Goal: Task Accomplishment & Management: Manage account settings

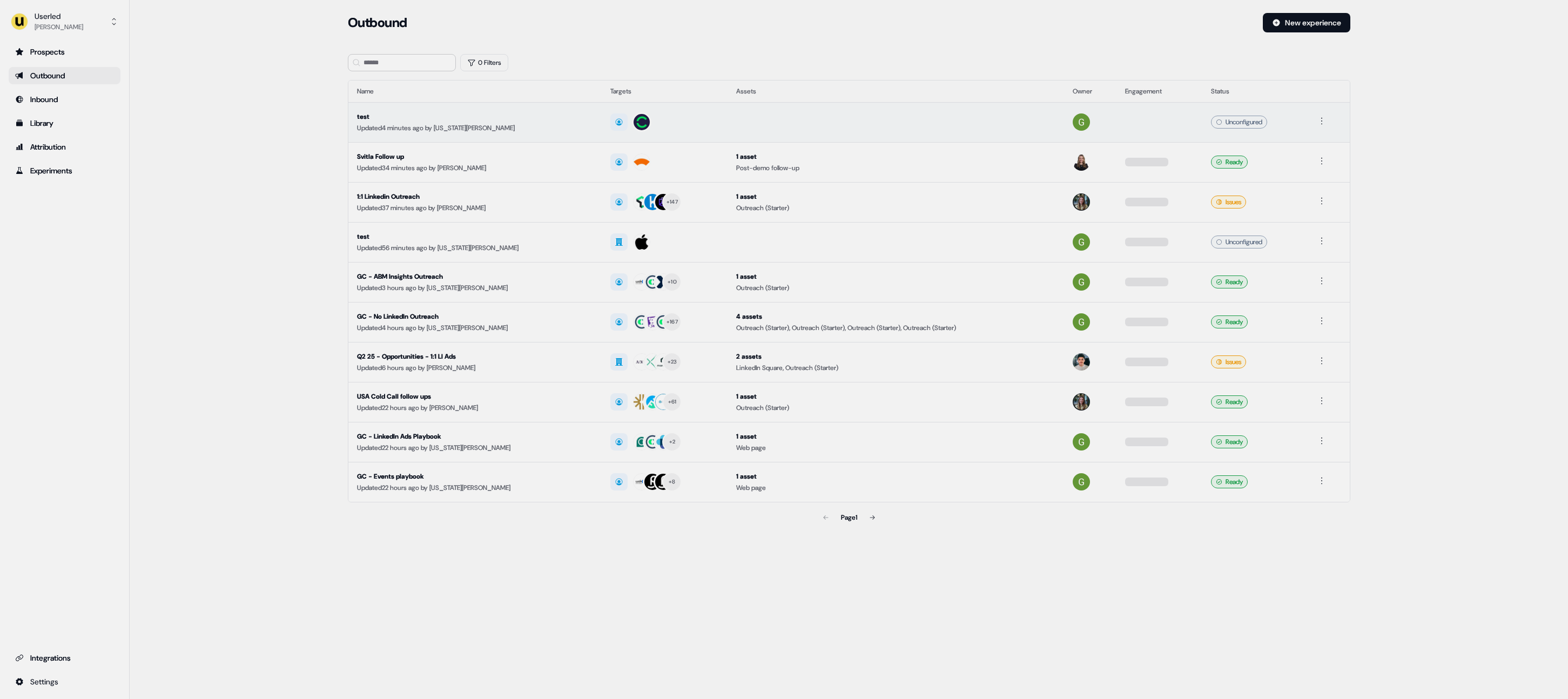
click at [435, 114] on div "test" at bounding box center [475, 117] width 237 height 11
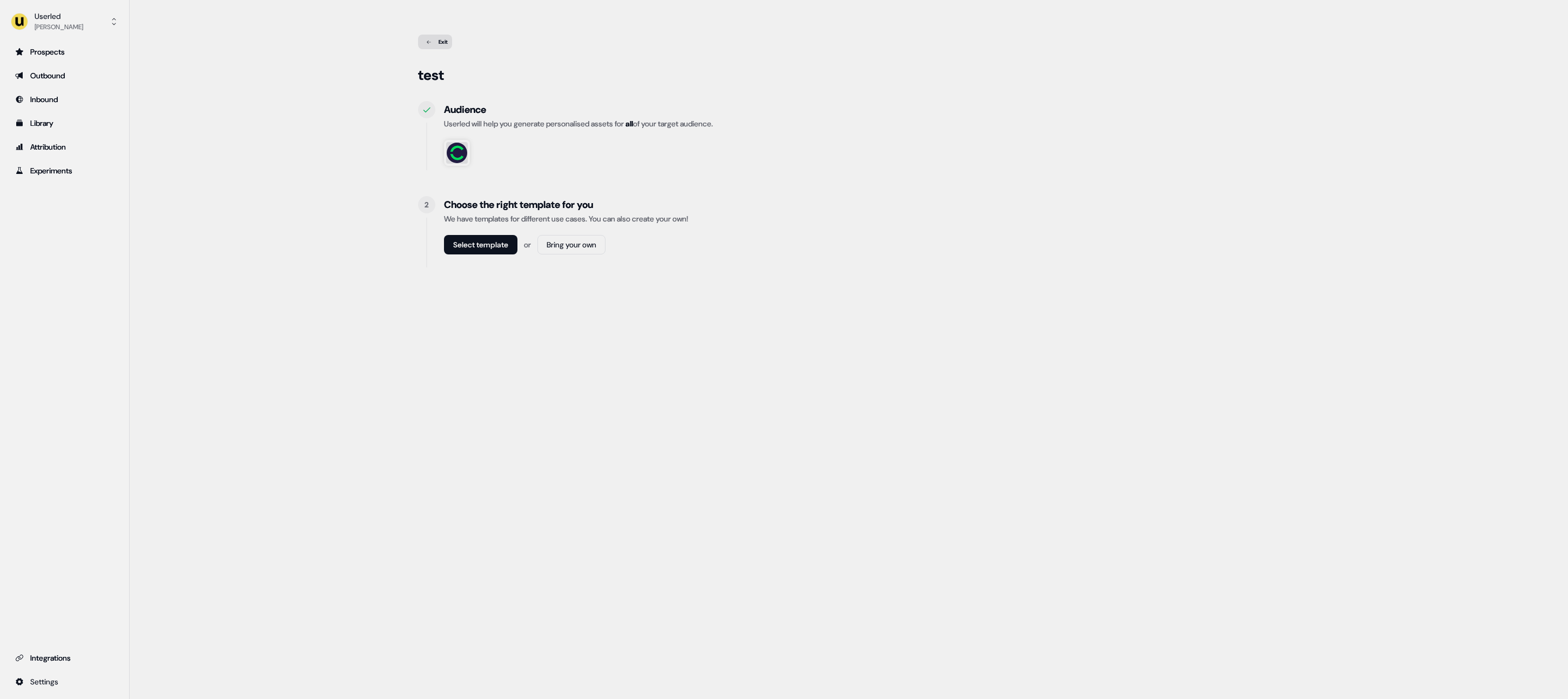
drag, startPoint x: 552, startPoint y: 204, endPoint x: 554, endPoint y: 198, distance: 6.3
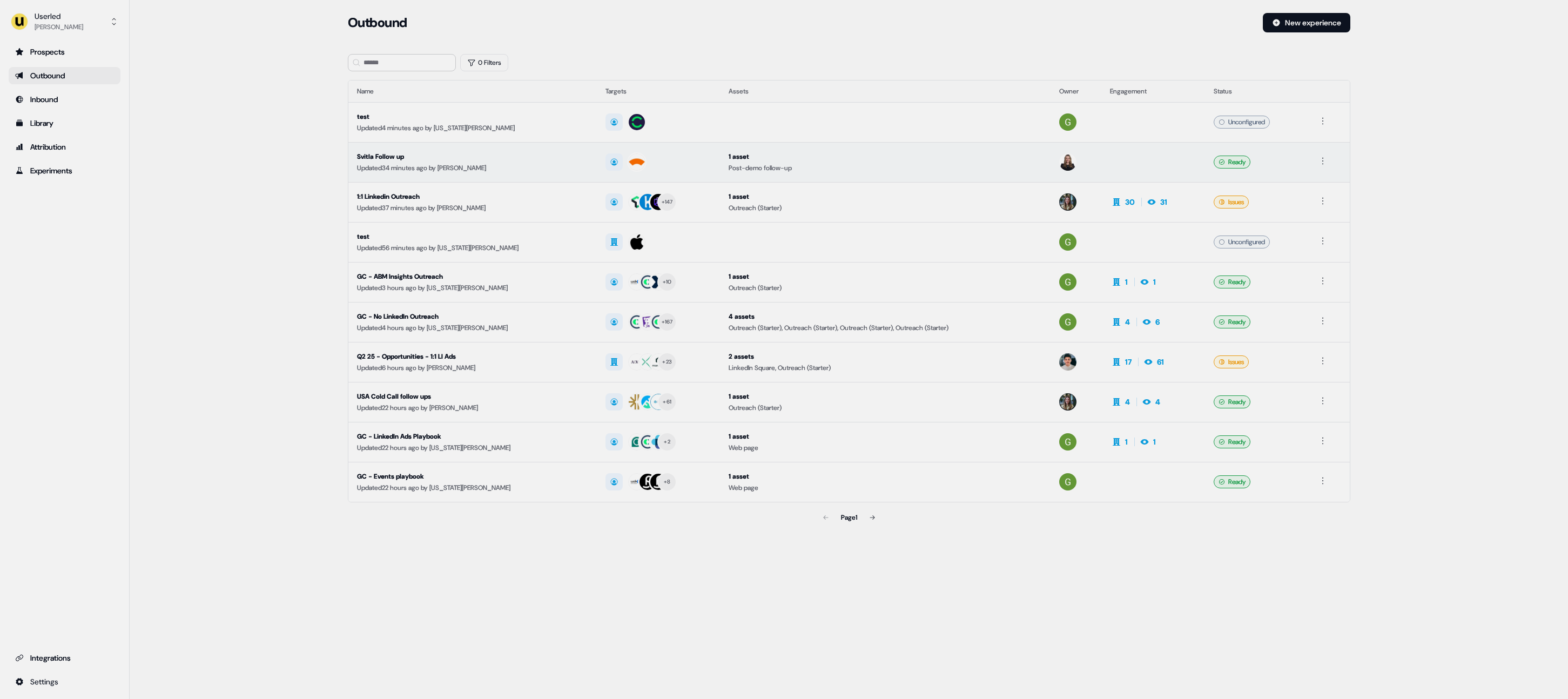
click at [507, 172] on div "Updated 34 minutes ago by [PERSON_NAME]" at bounding box center [473, 168] width 232 height 11
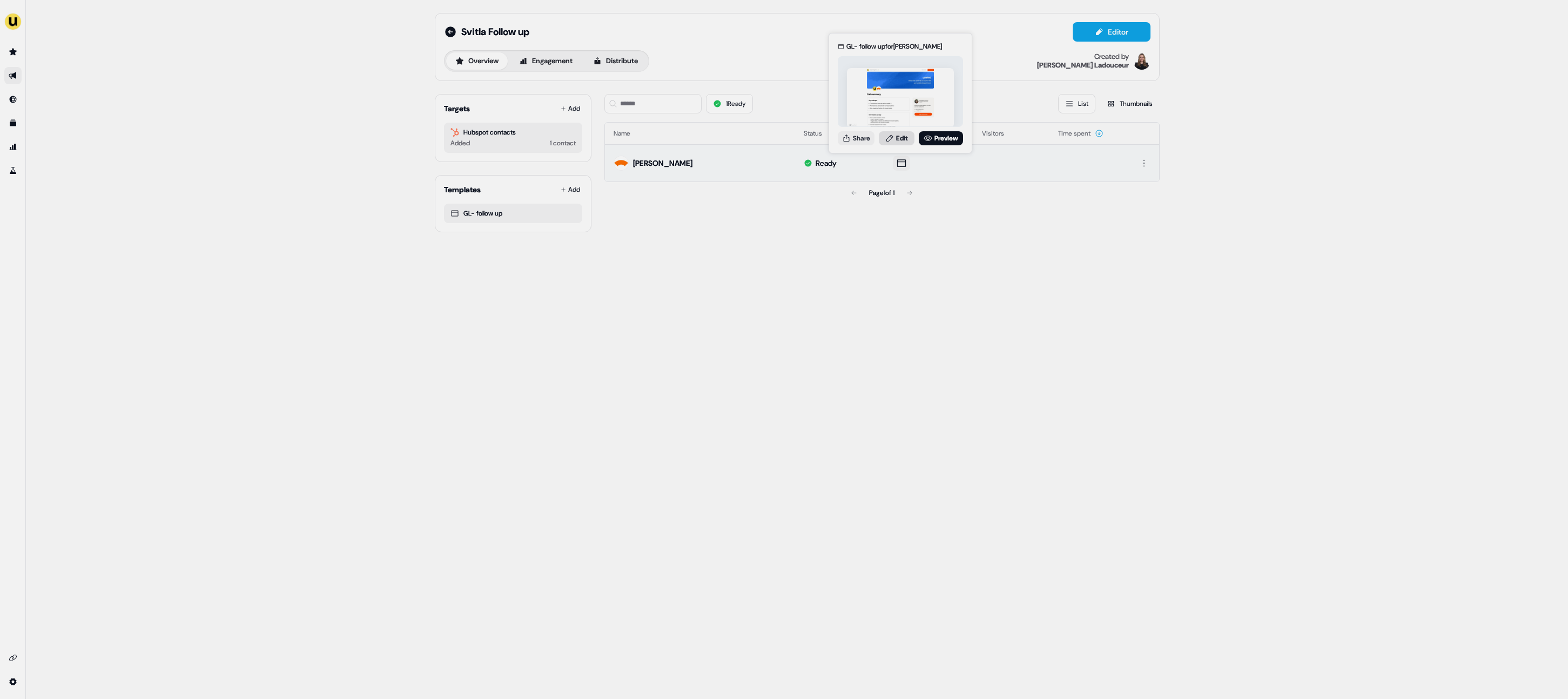
click at [897, 133] on link "Edit" at bounding box center [897, 138] width 36 height 14
click at [1211, 133] on div "Svitla Follow up Editor Overview Engagement Distribute Created by Geneviève Lad…" at bounding box center [797, 350] width 1542 height 699
